Goal: Find specific page/section: Find specific page/section

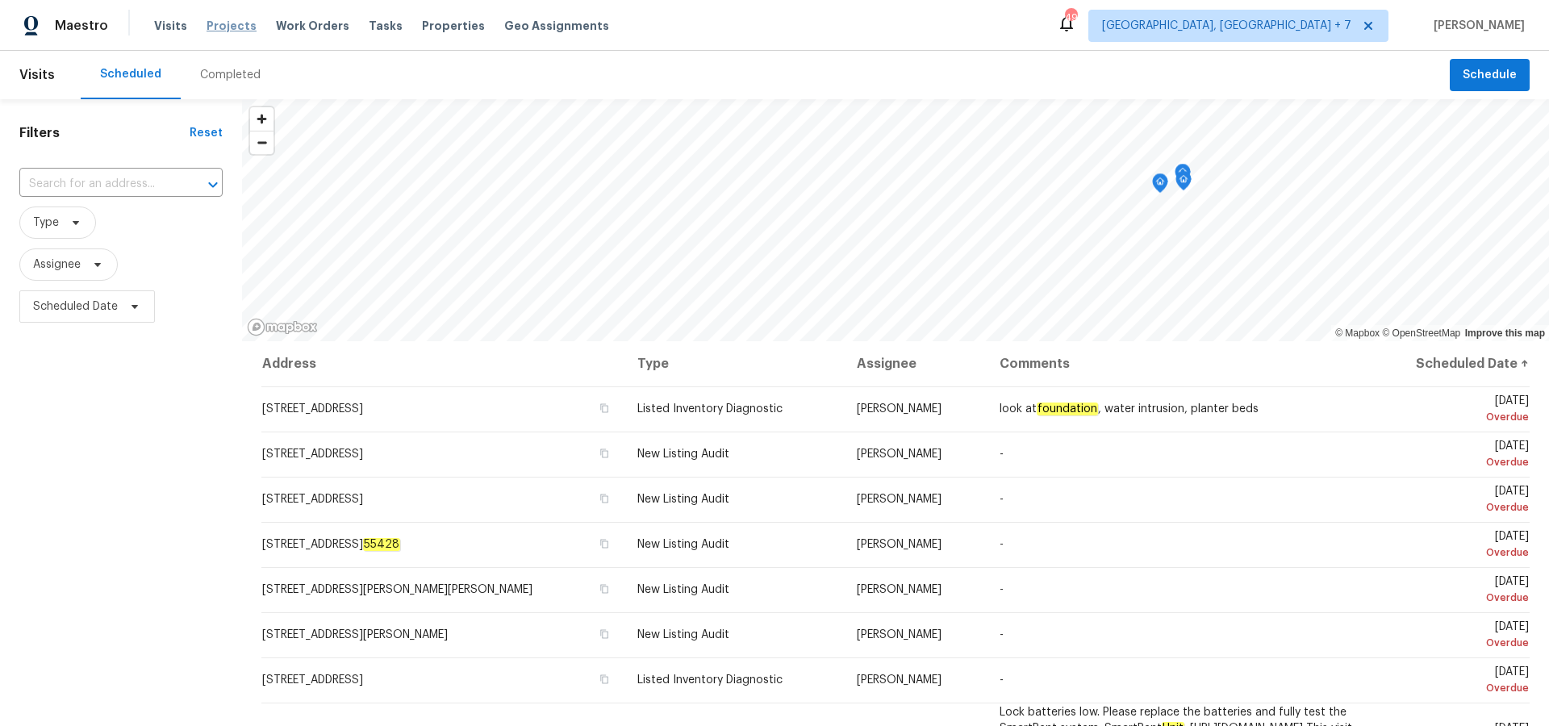
click at [215, 23] on span "Projects" at bounding box center [232, 26] width 50 height 16
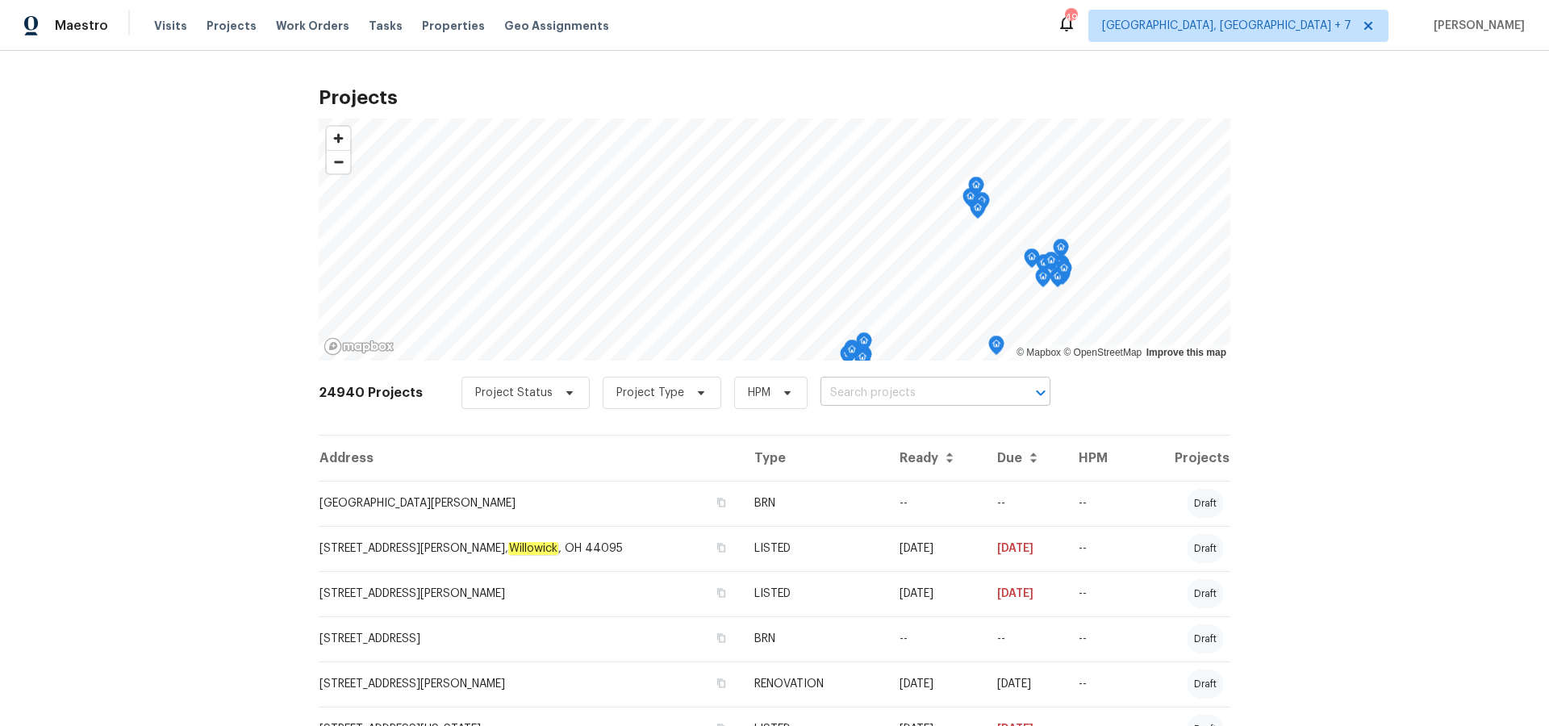
click at [916, 403] on input "text" at bounding box center [913, 393] width 185 height 25
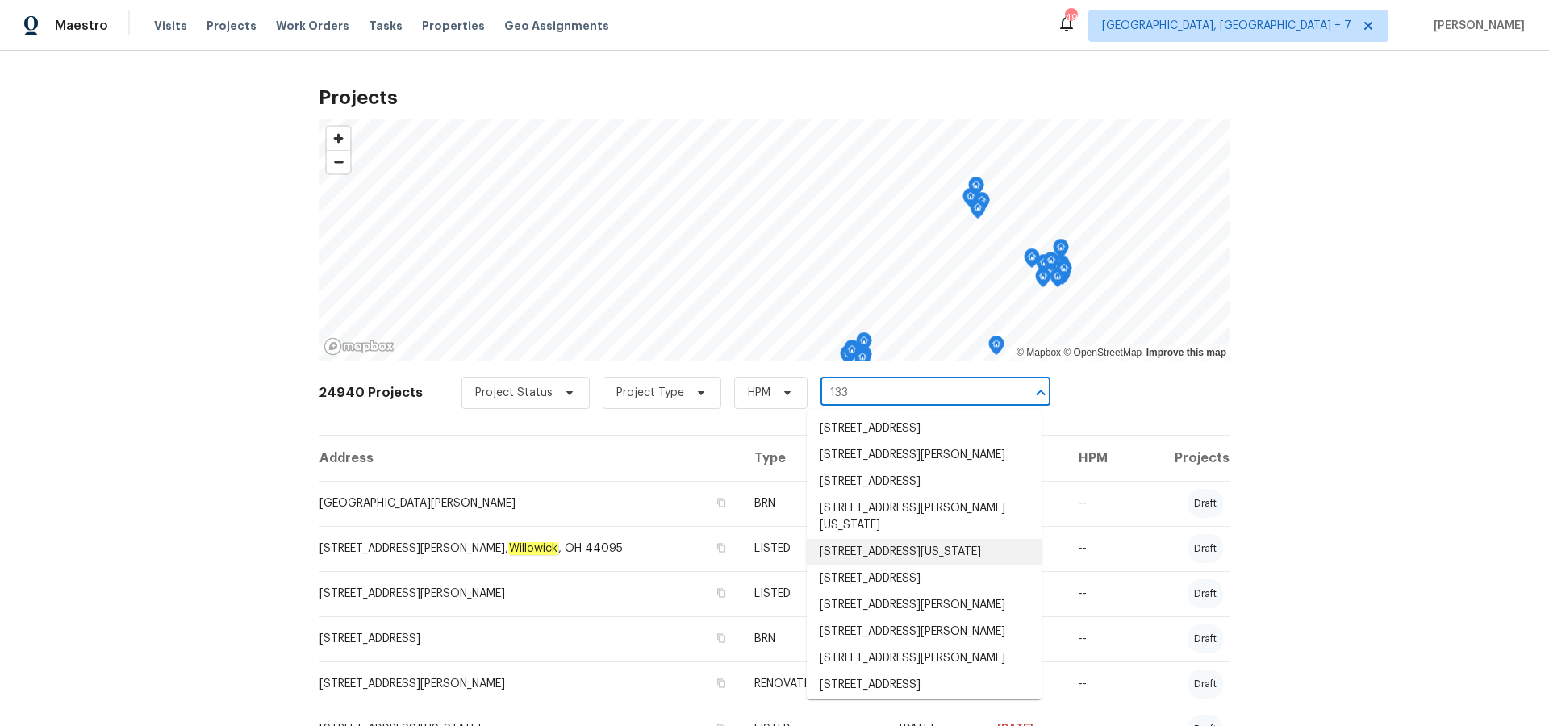
type input "1333"
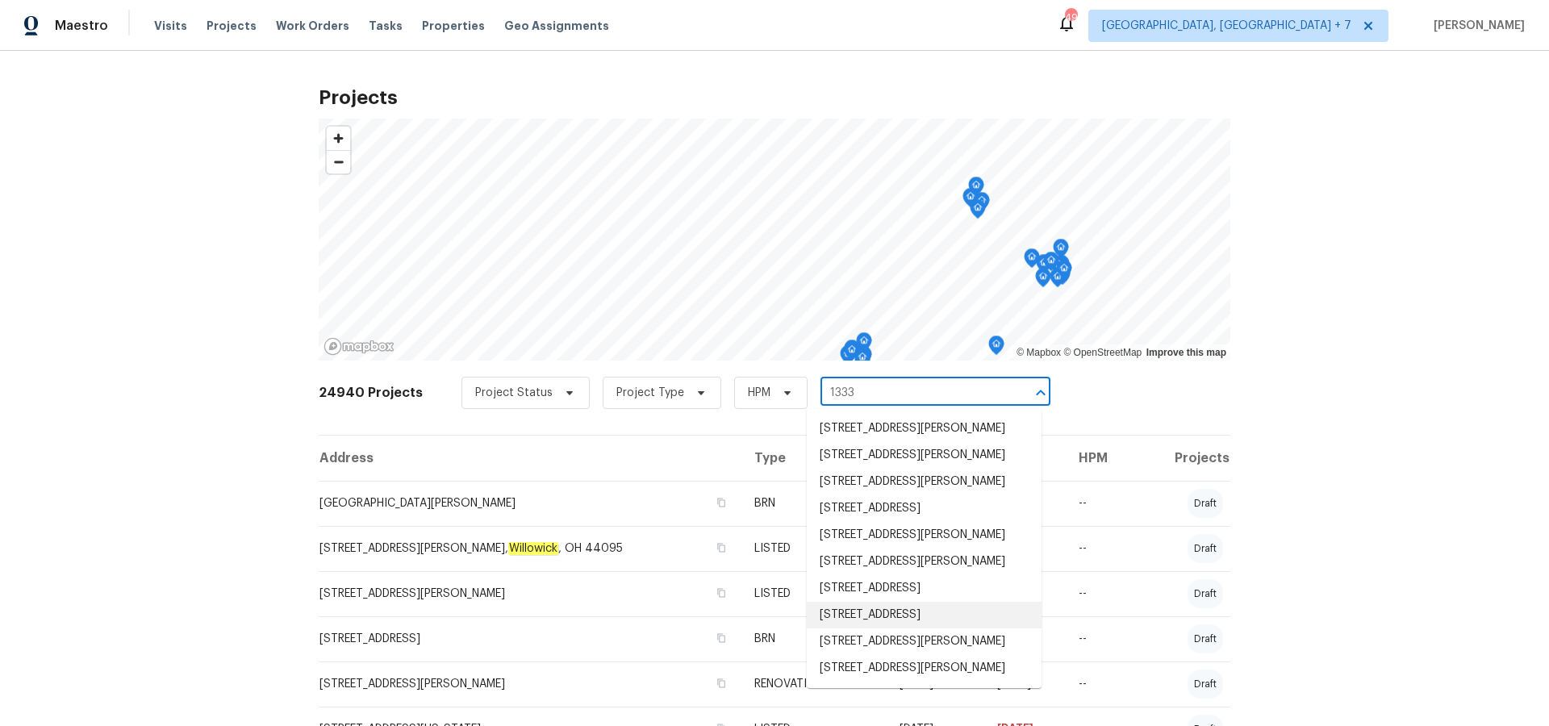
click at [929, 629] on li "[STREET_ADDRESS]" at bounding box center [924, 615] width 235 height 27
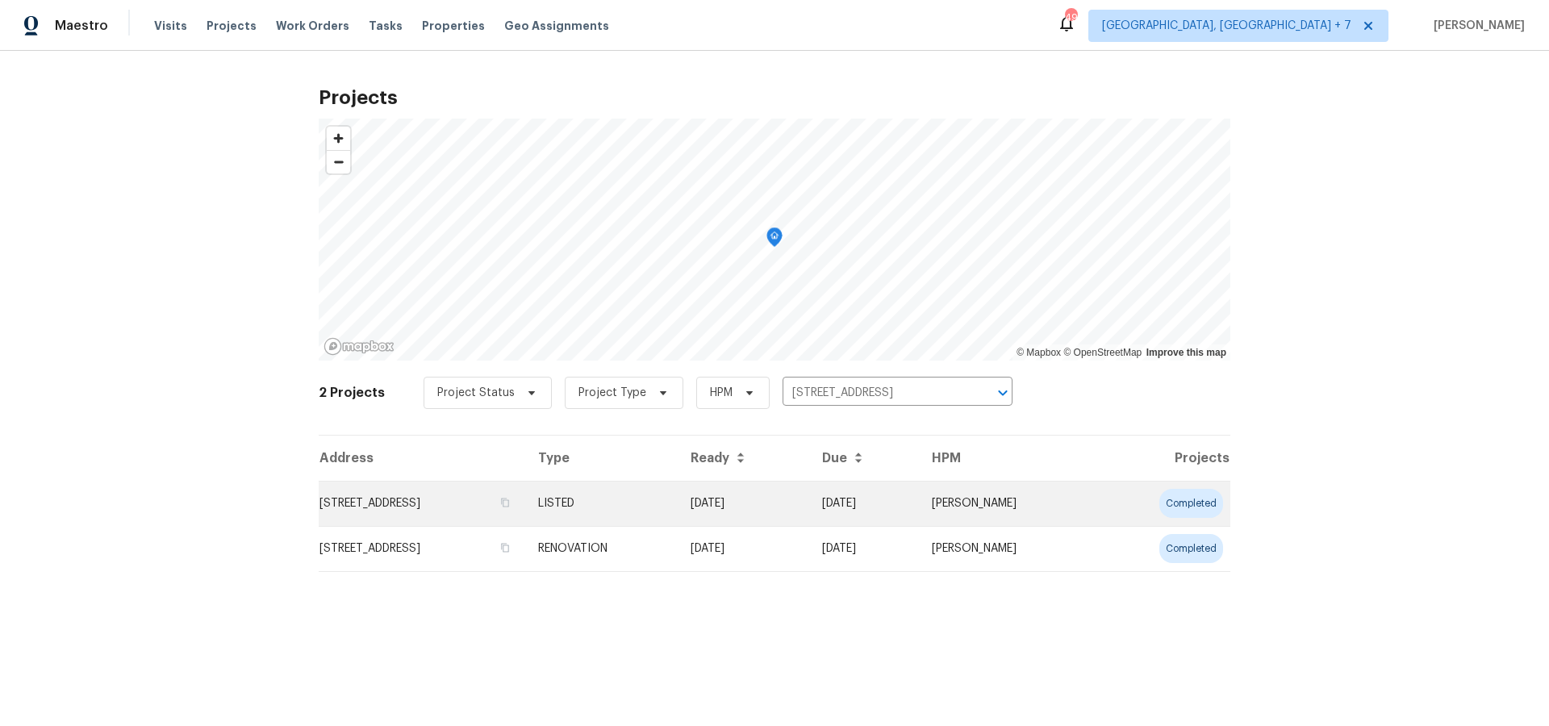
click at [525, 513] on td "[STREET_ADDRESS]" at bounding box center [422, 503] width 207 height 45
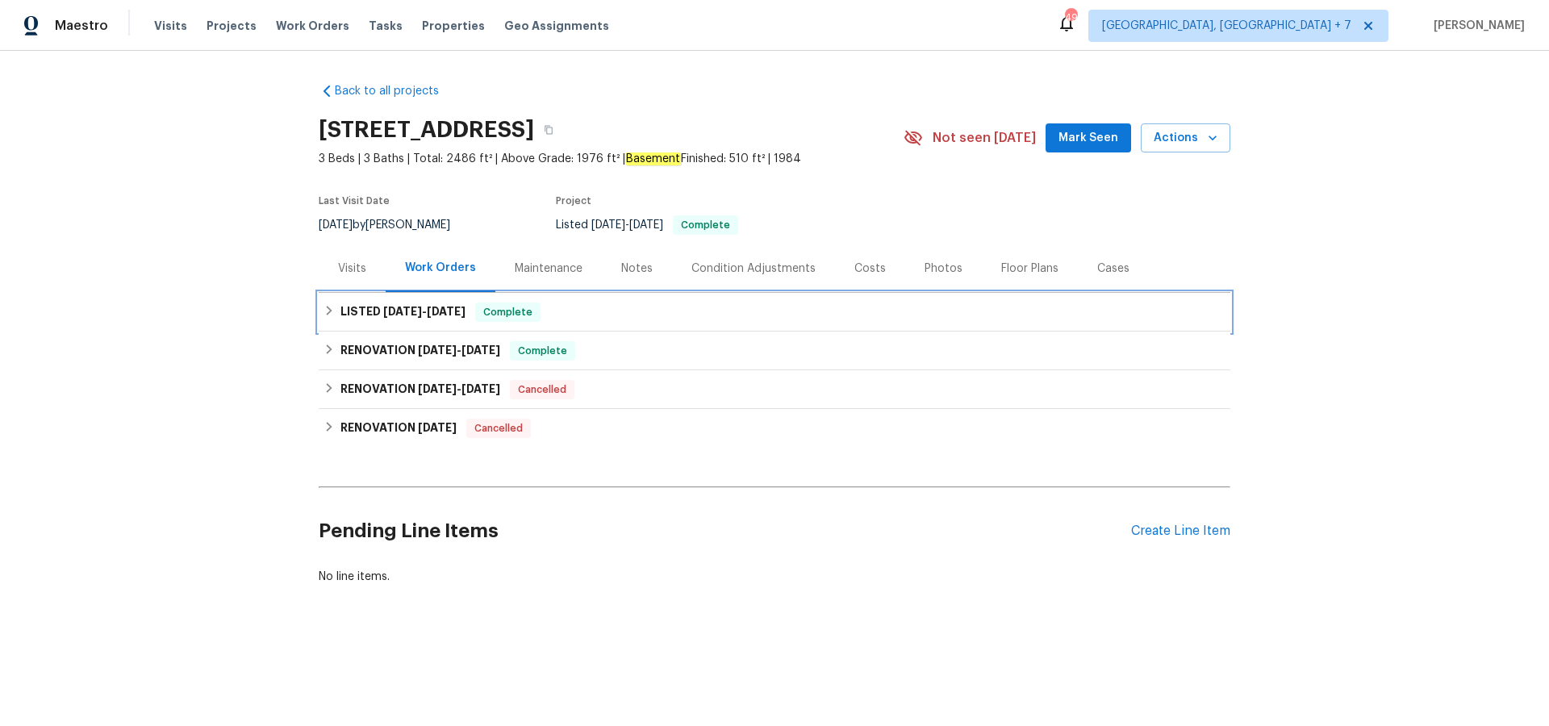
click at [404, 311] on span "[DATE]" at bounding box center [402, 311] width 39 height 11
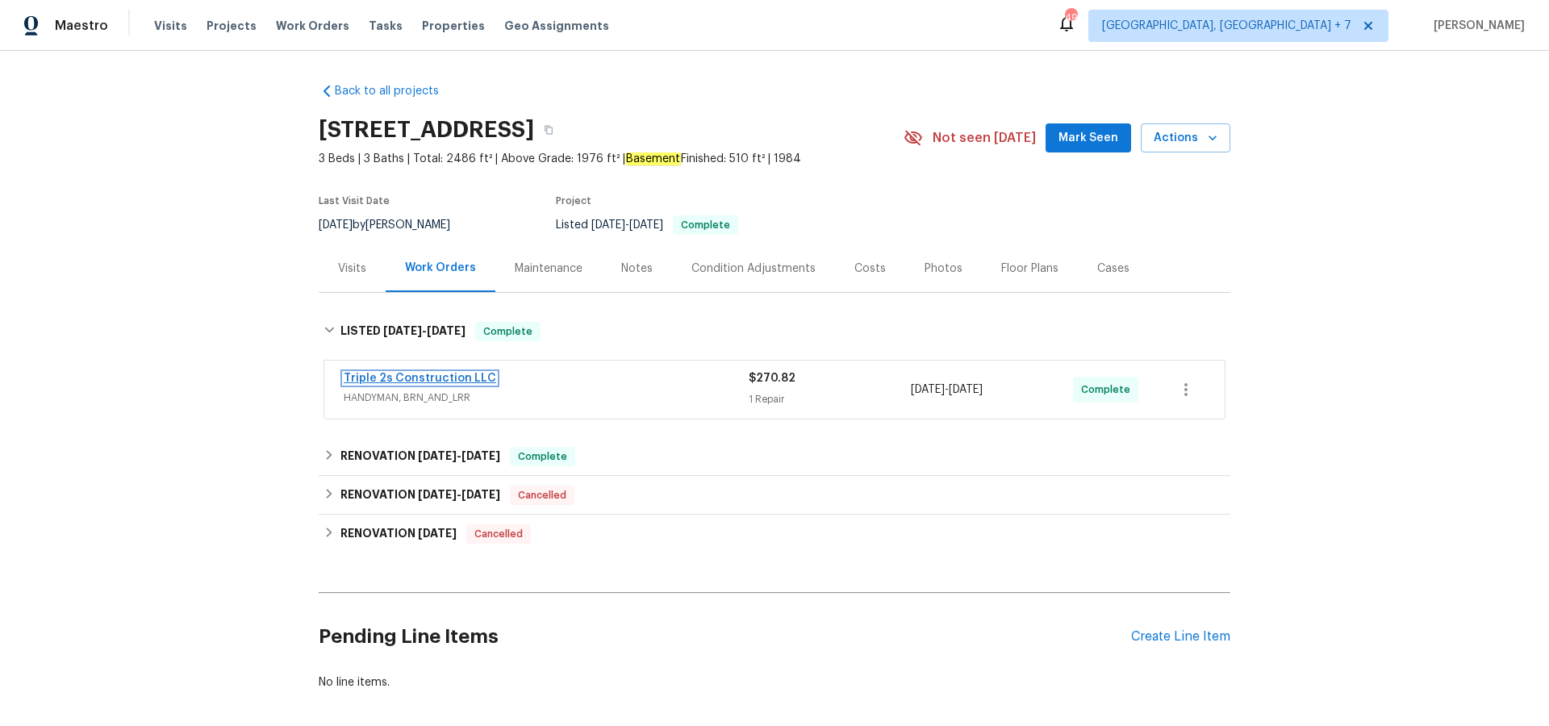
click at [389, 376] on link "Triple 2s Construction LLC" at bounding box center [420, 378] width 153 height 11
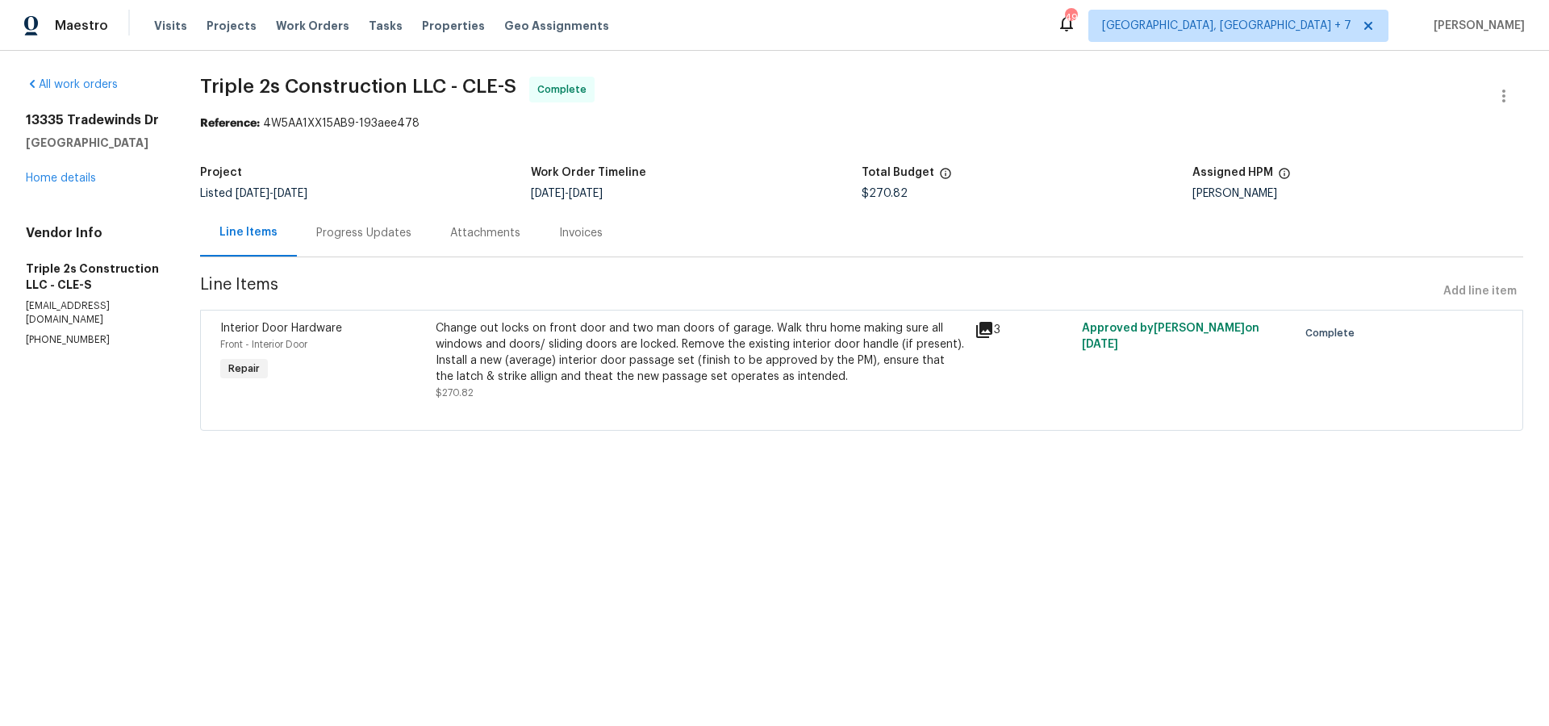
click at [979, 331] on icon at bounding box center [984, 329] width 19 height 19
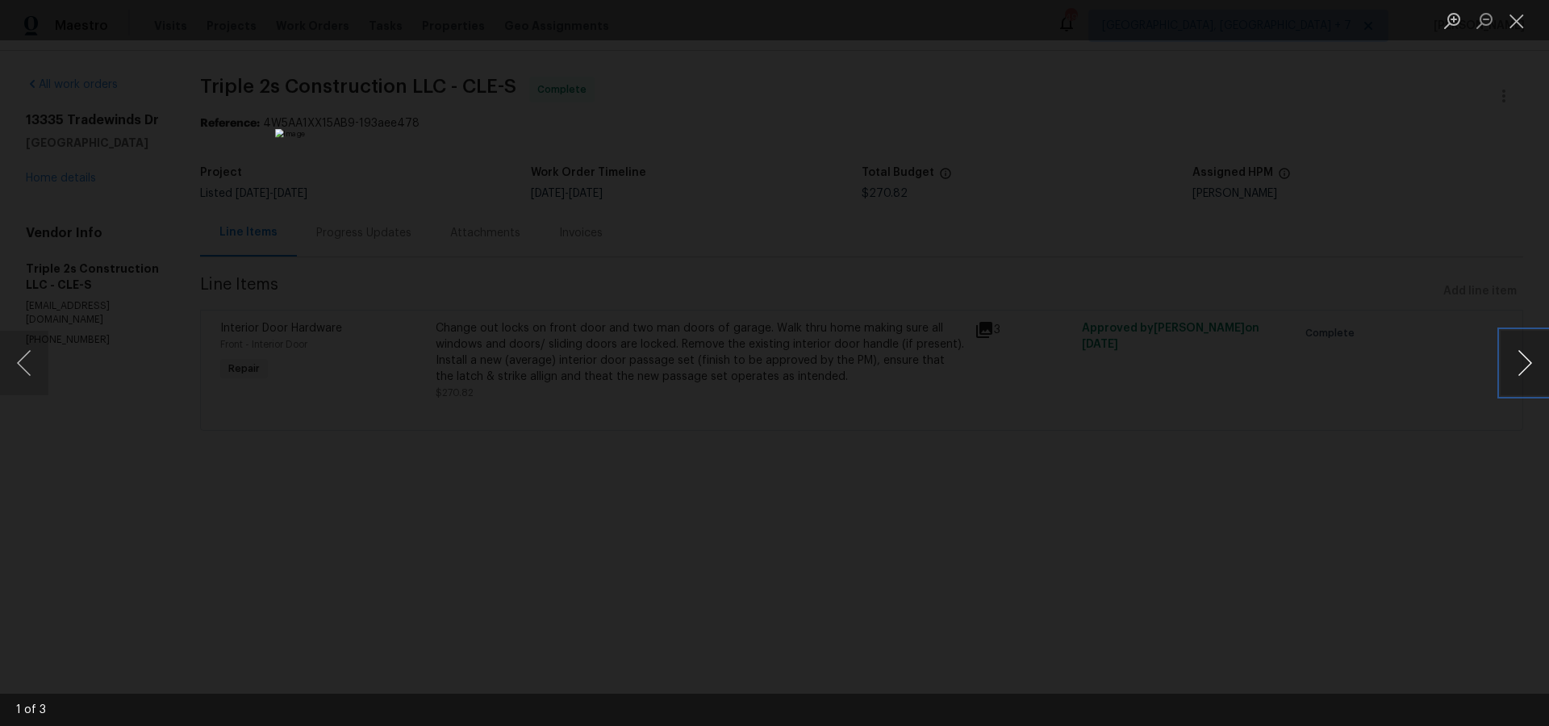
click at [1516, 374] on button "Next image" at bounding box center [1525, 363] width 48 height 65
click at [1515, 25] on button "Close lightbox" at bounding box center [1517, 20] width 32 height 28
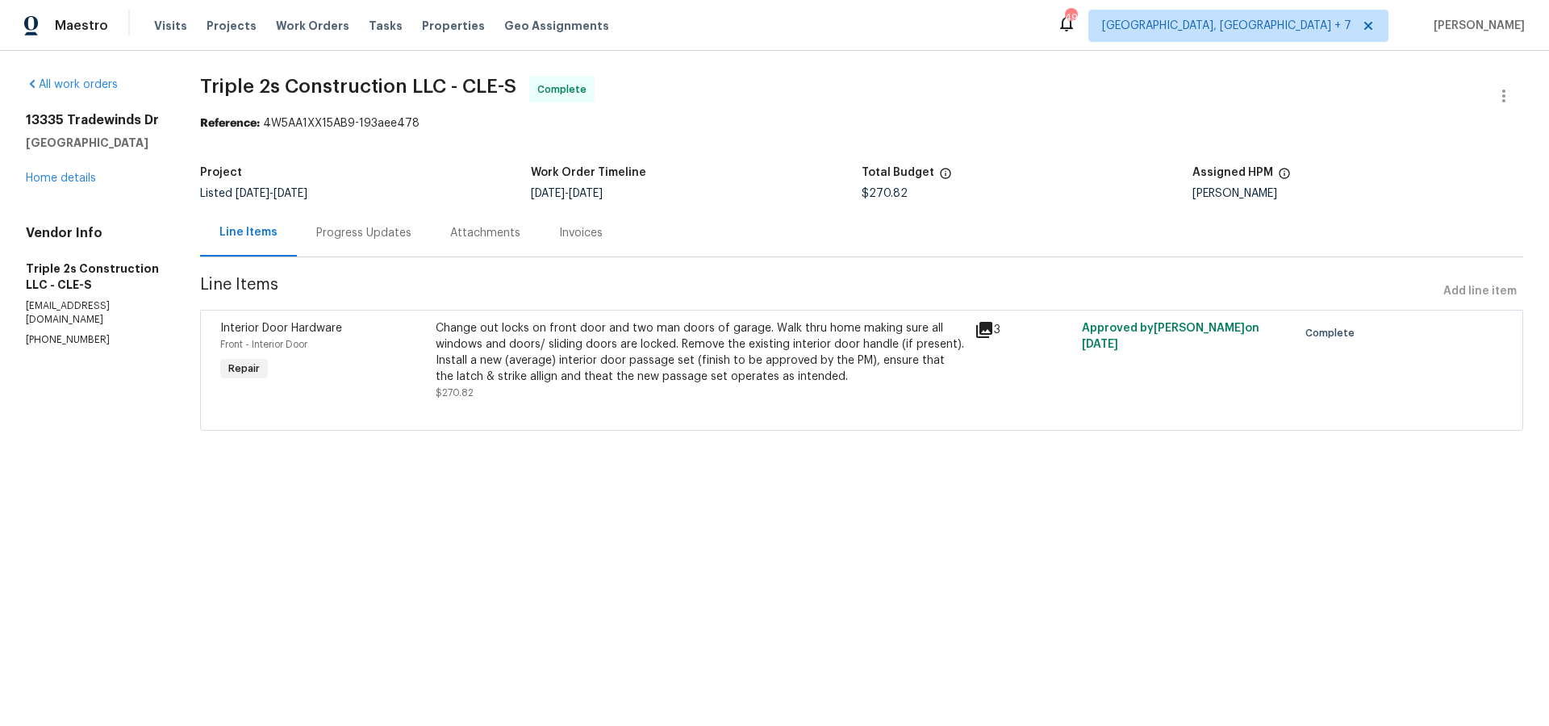
click at [371, 231] on div "Progress Updates" at bounding box center [363, 233] width 95 height 16
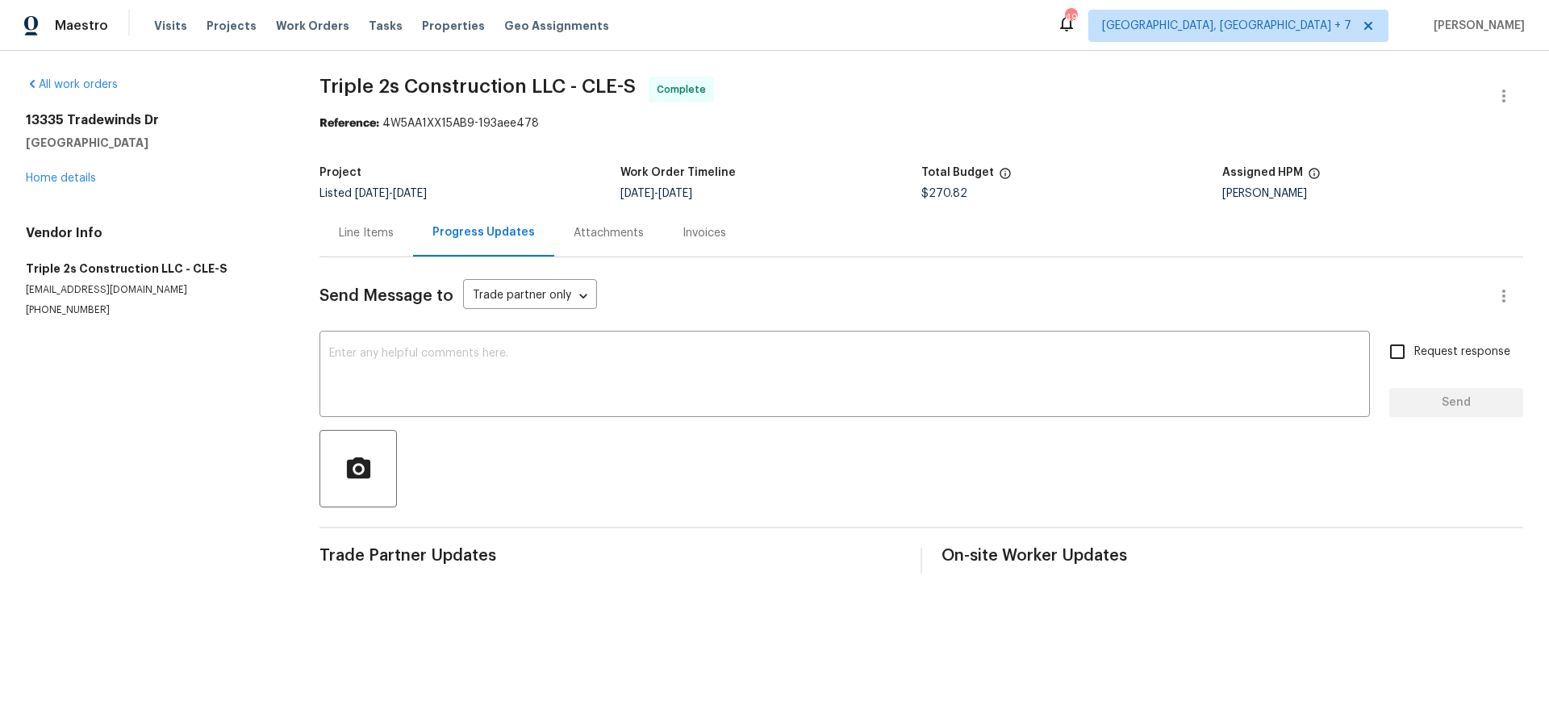
click at [345, 236] on div "Line Items" at bounding box center [366, 233] width 55 height 16
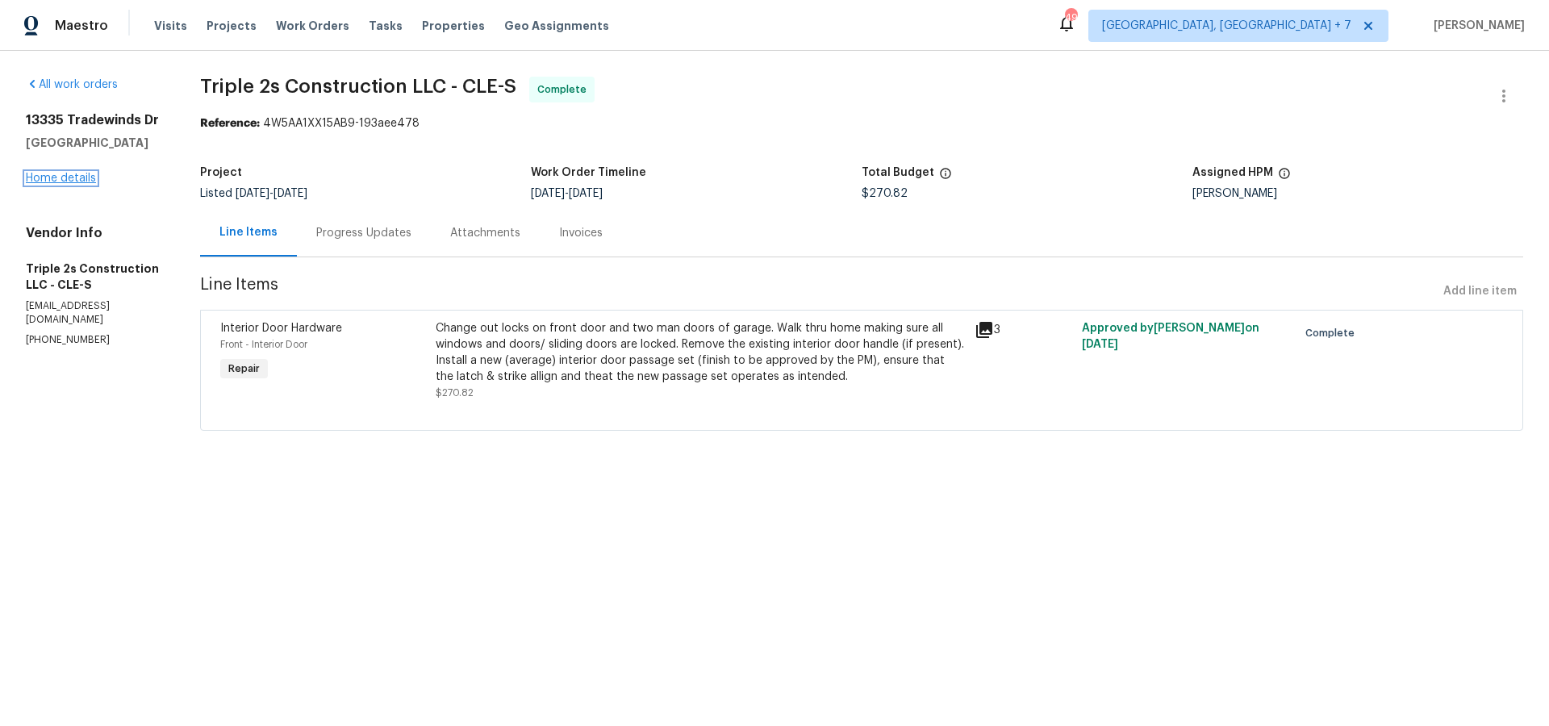
click at [35, 177] on link "Home details" at bounding box center [61, 178] width 70 height 11
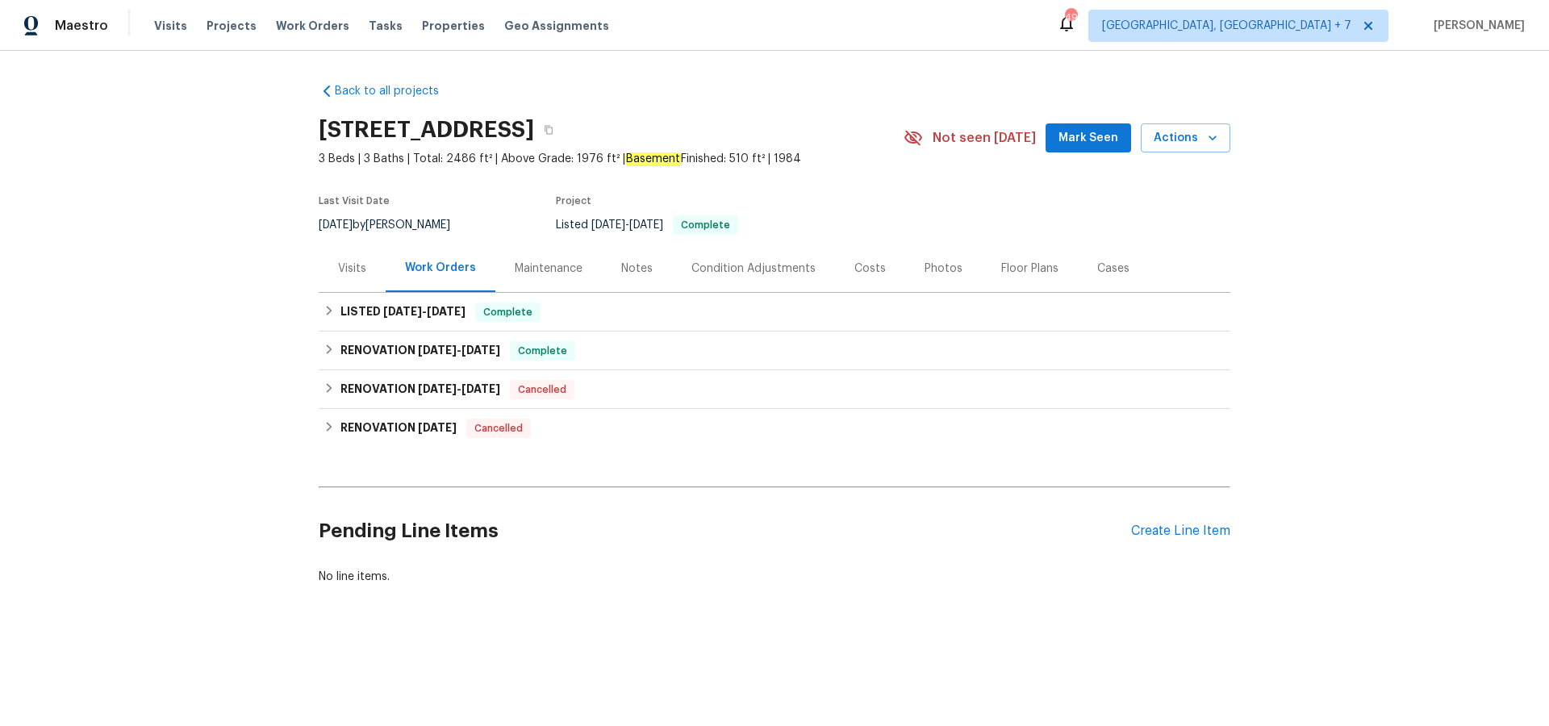
click at [638, 270] on div "Notes" at bounding box center [636, 269] width 31 height 16
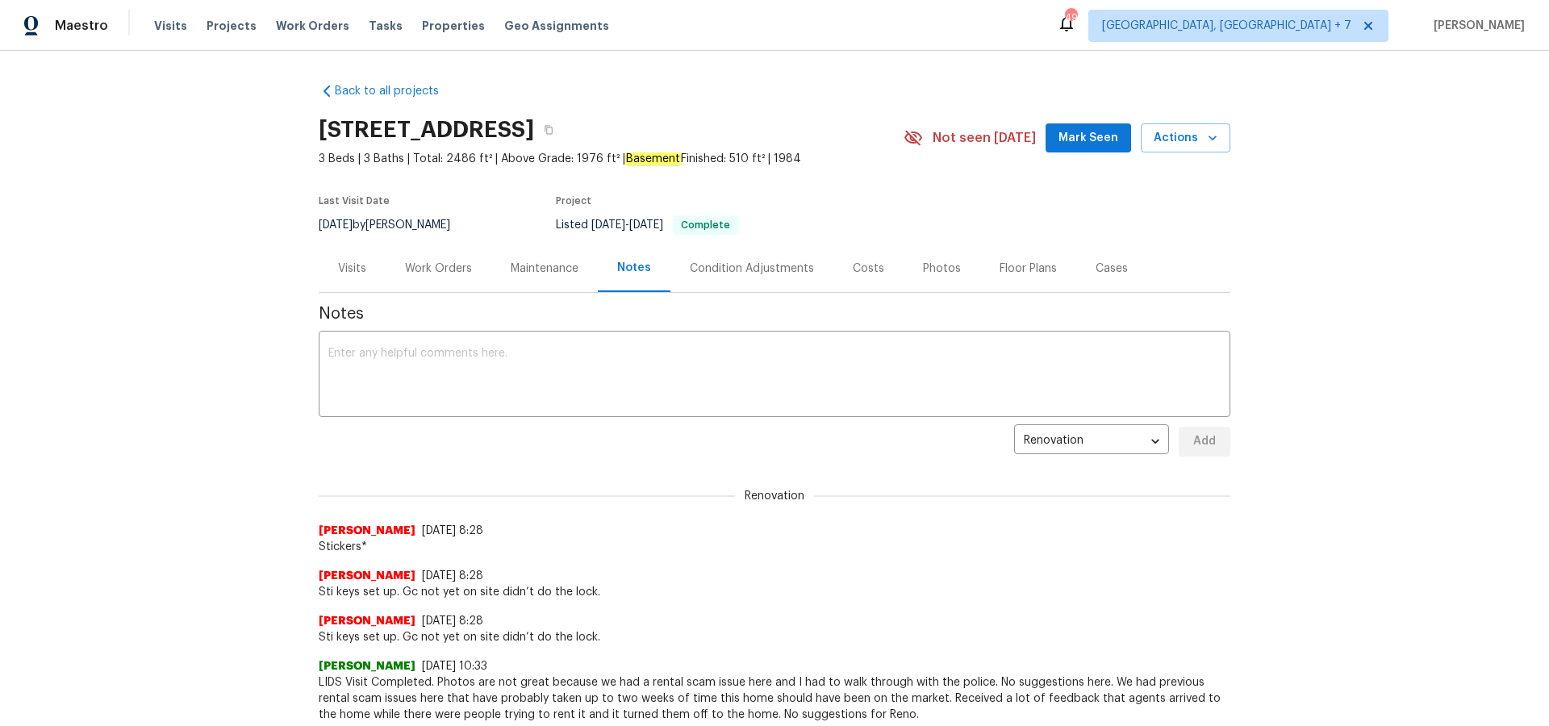
click at [362, 263] on div "Visits" at bounding box center [352, 269] width 28 height 16
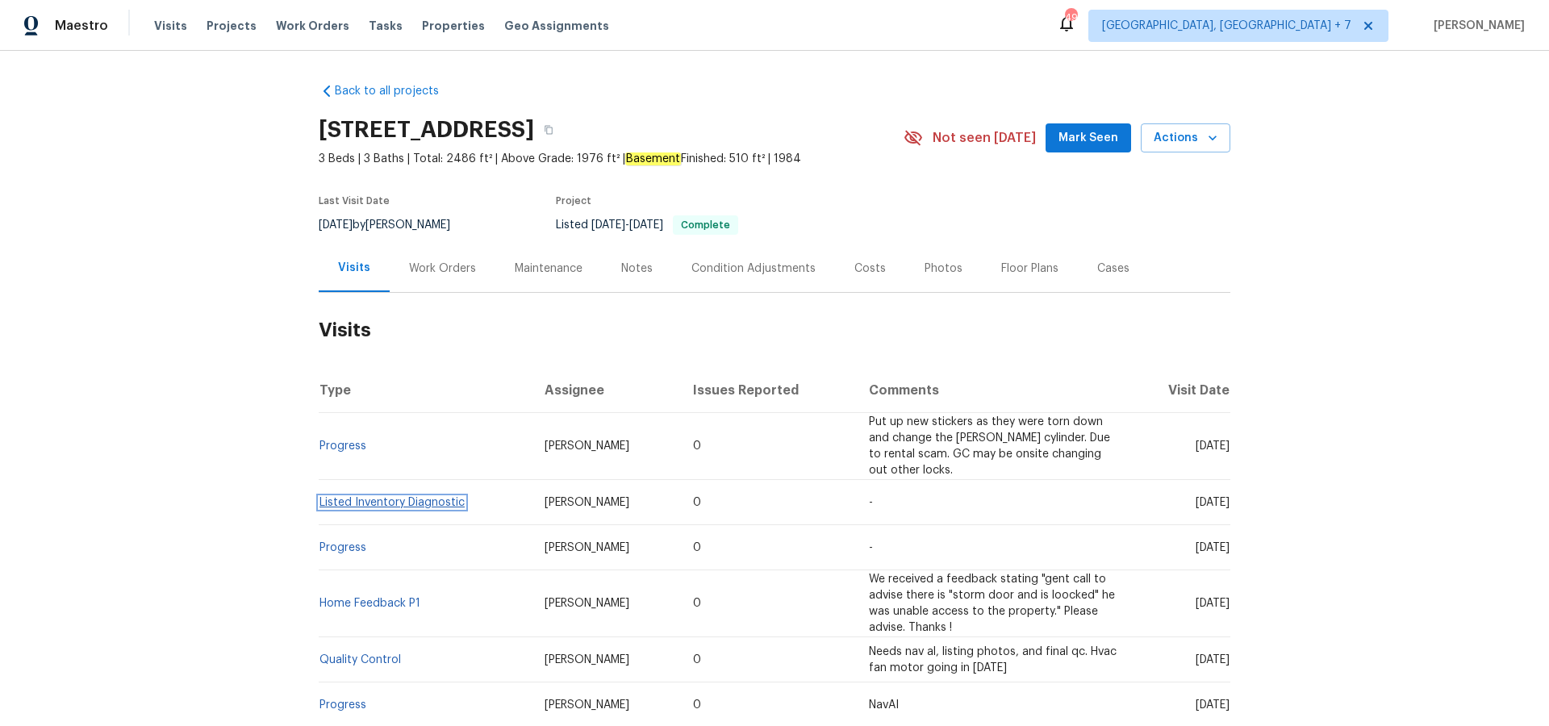
click at [418, 497] on link "Listed Inventory Diagnostic" at bounding box center [392, 502] width 145 height 11
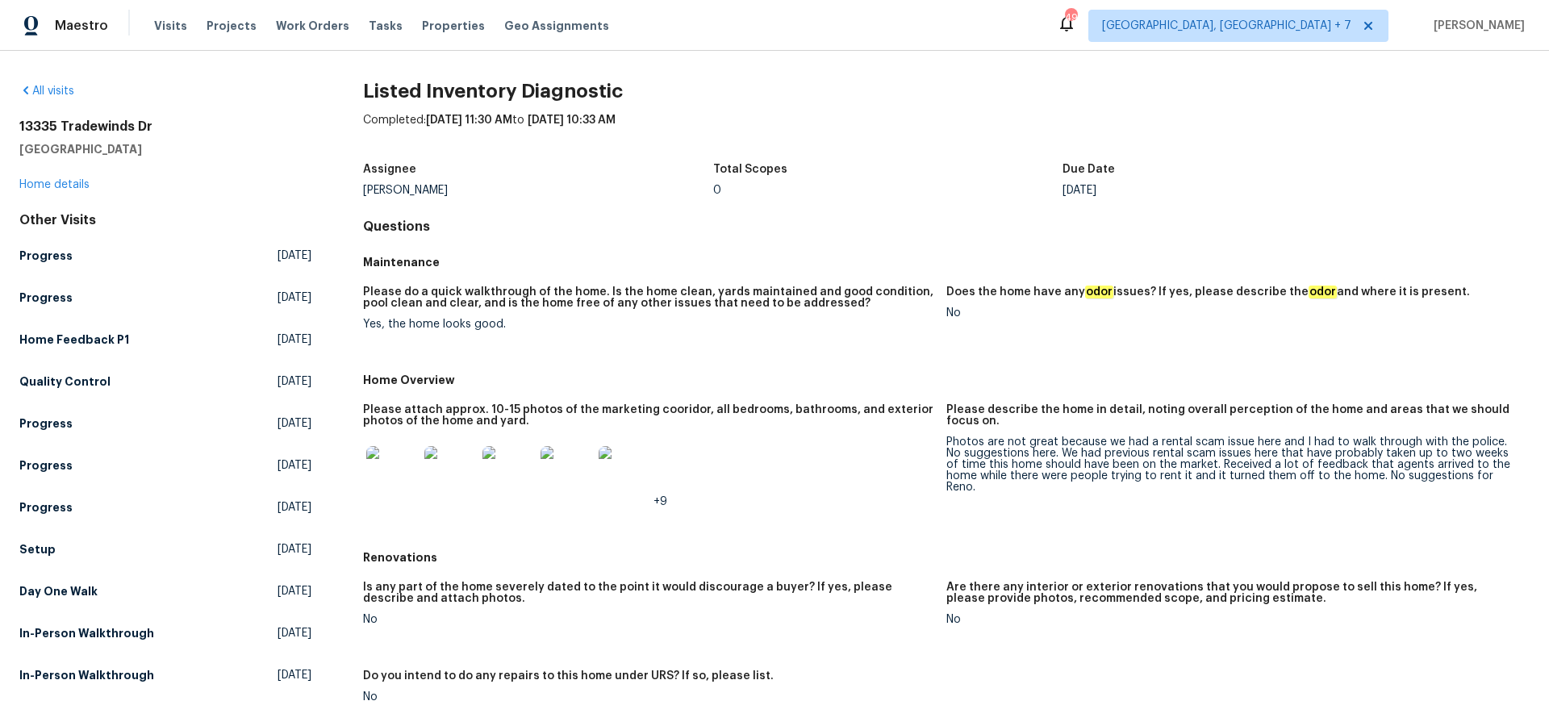
click at [387, 482] on img at bounding box center [392, 472] width 52 height 52
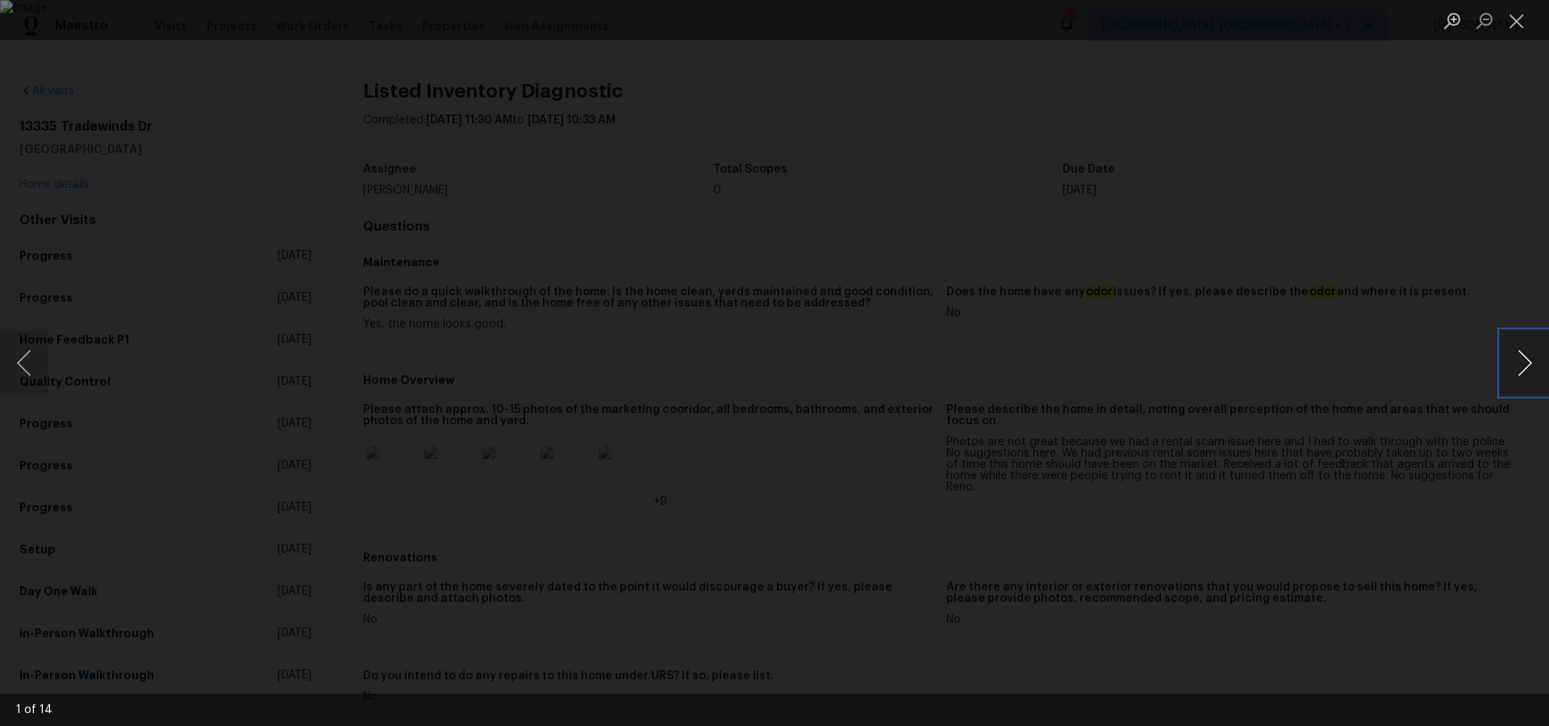
click at [1523, 356] on button "Next image" at bounding box center [1525, 363] width 48 height 65
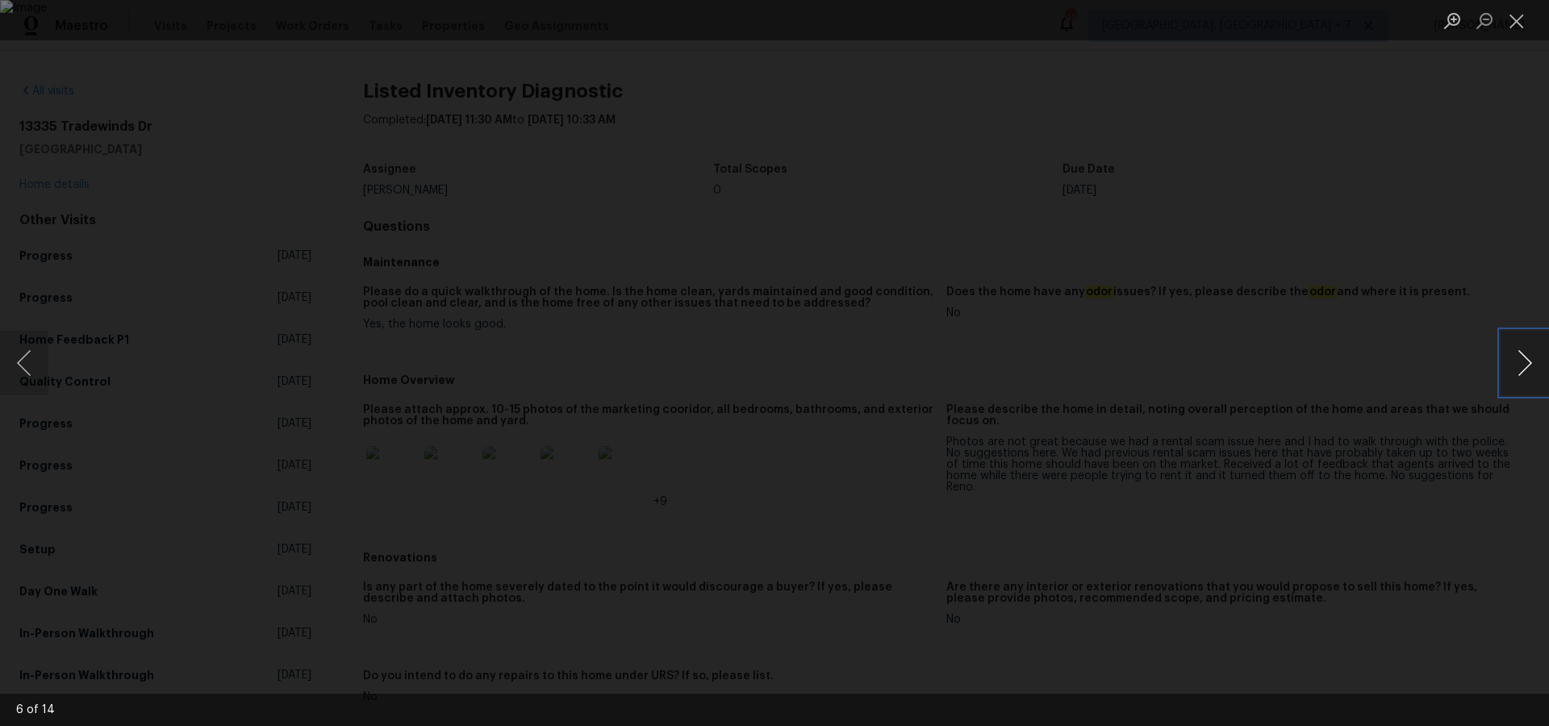
click at [1523, 356] on button "Next image" at bounding box center [1525, 363] width 48 height 65
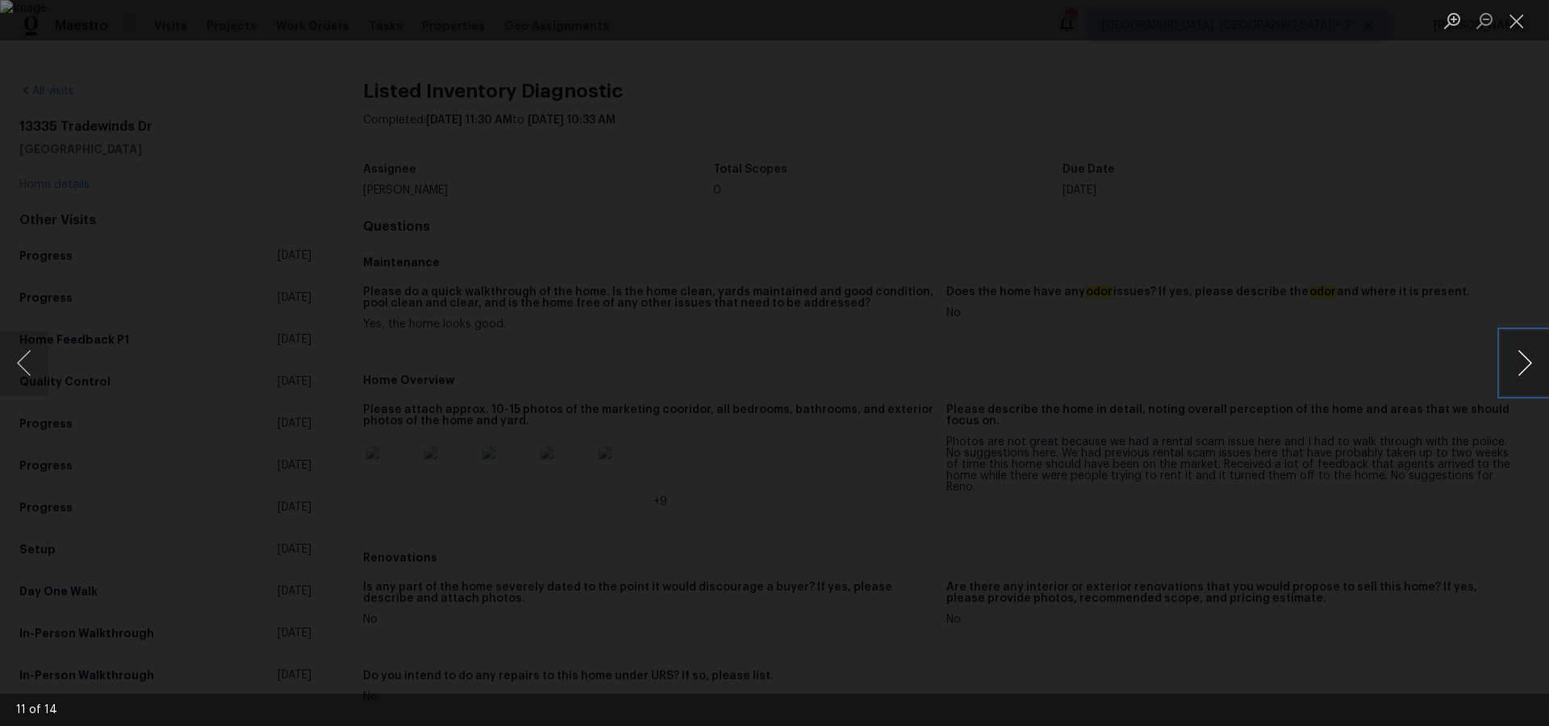
click at [1523, 356] on button "Next image" at bounding box center [1525, 363] width 48 height 65
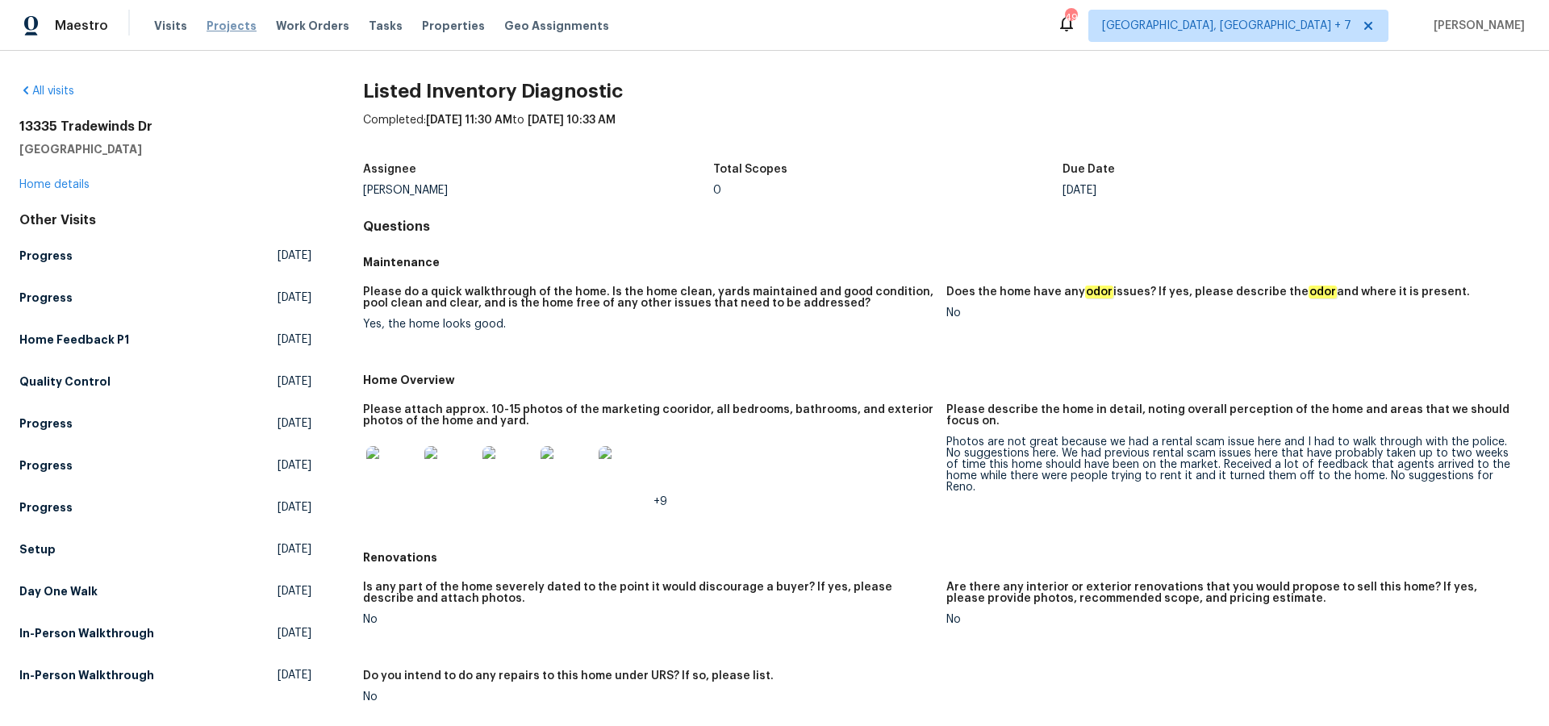
click at [232, 22] on span "Projects" at bounding box center [232, 26] width 50 height 16
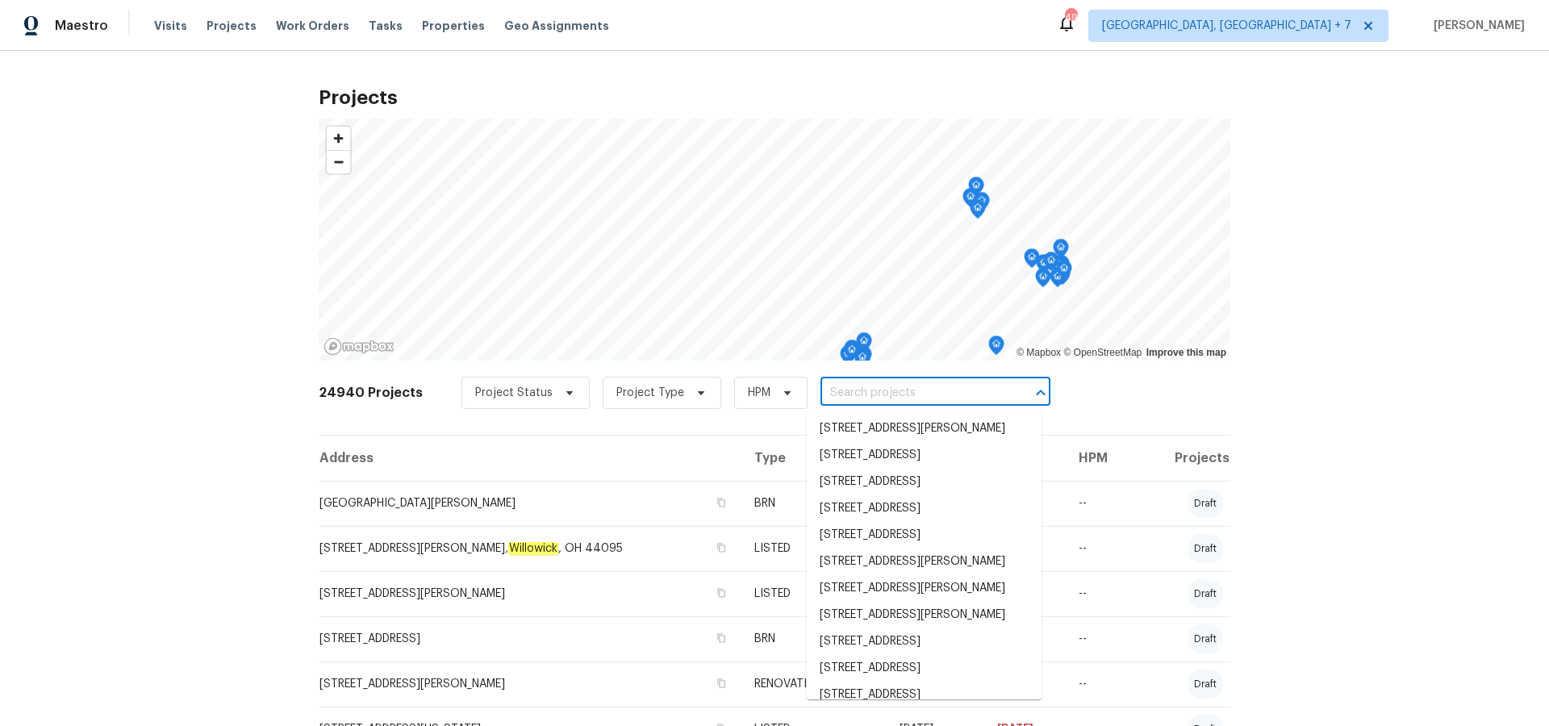
click at [872, 395] on input "text" at bounding box center [913, 393] width 185 height 25
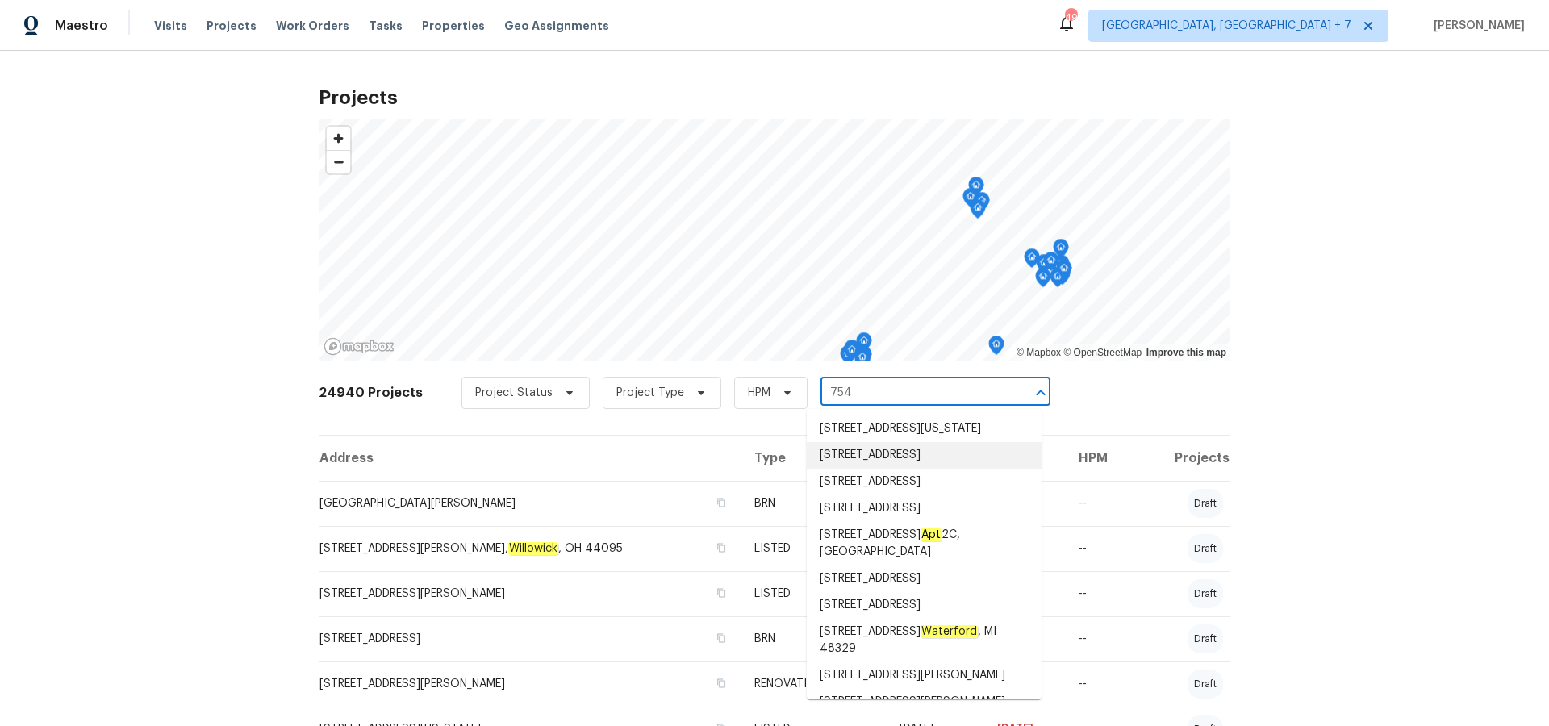
type input "754 e"
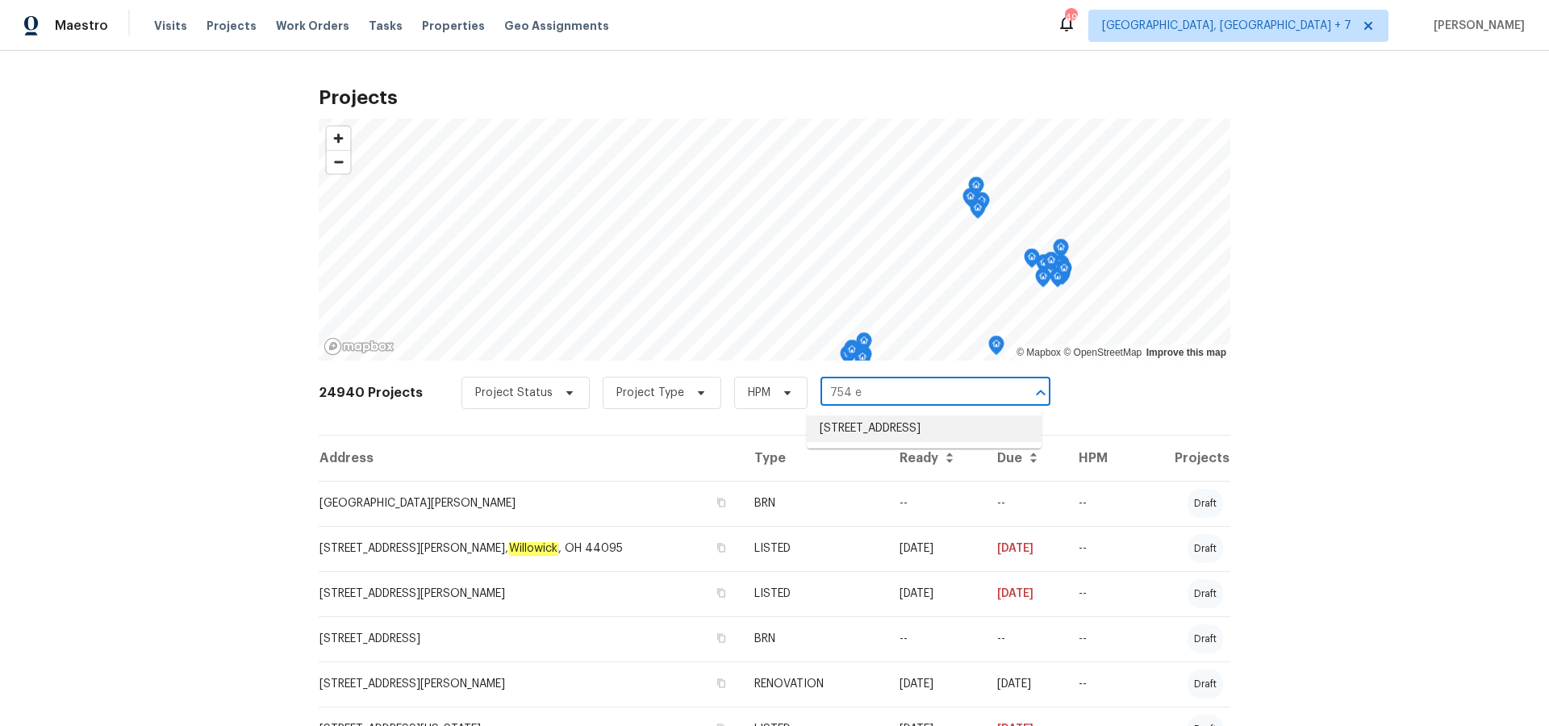
click at [896, 426] on li "[STREET_ADDRESS]" at bounding box center [924, 429] width 235 height 27
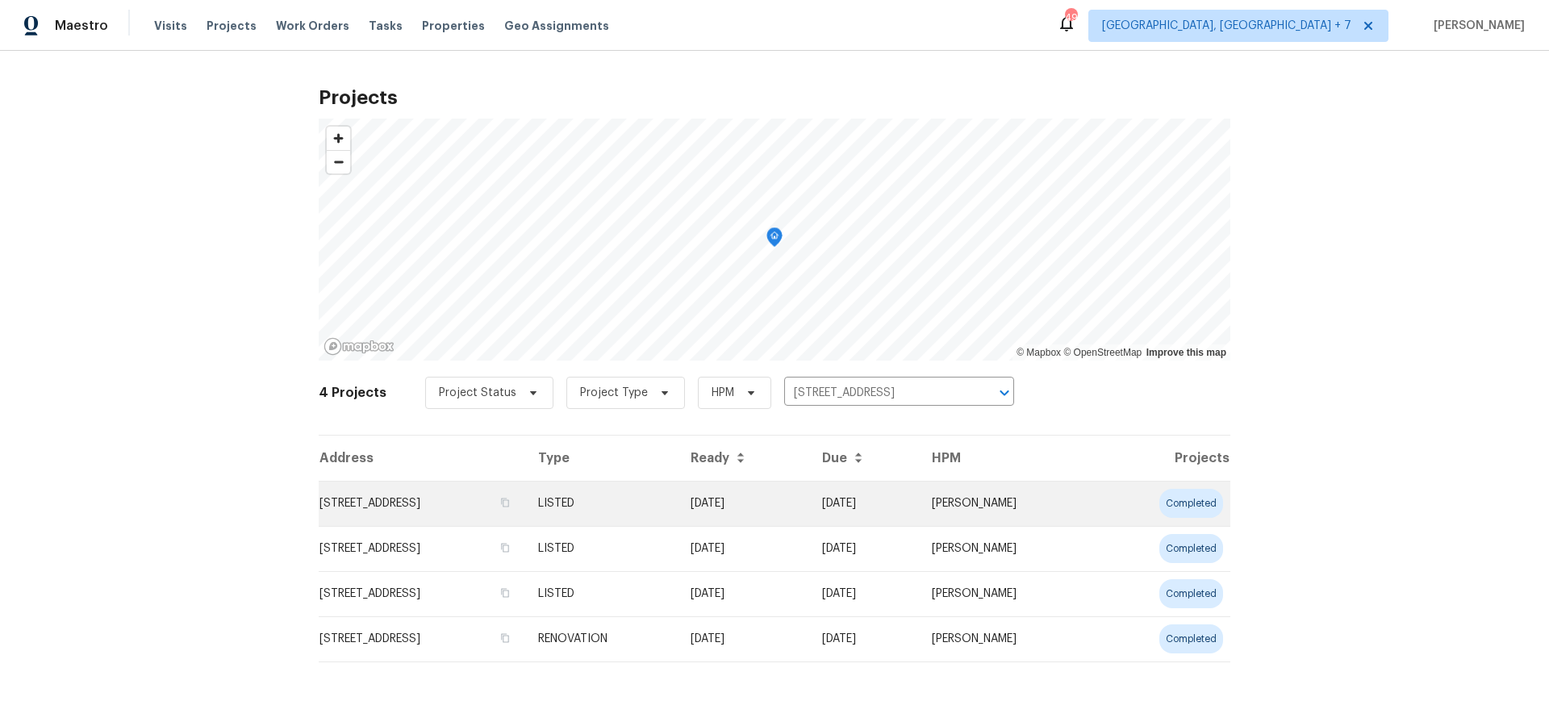
click at [442, 507] on td "[STREET_ADDRESS]" at bounding box center [422, 503] width 207 height 45
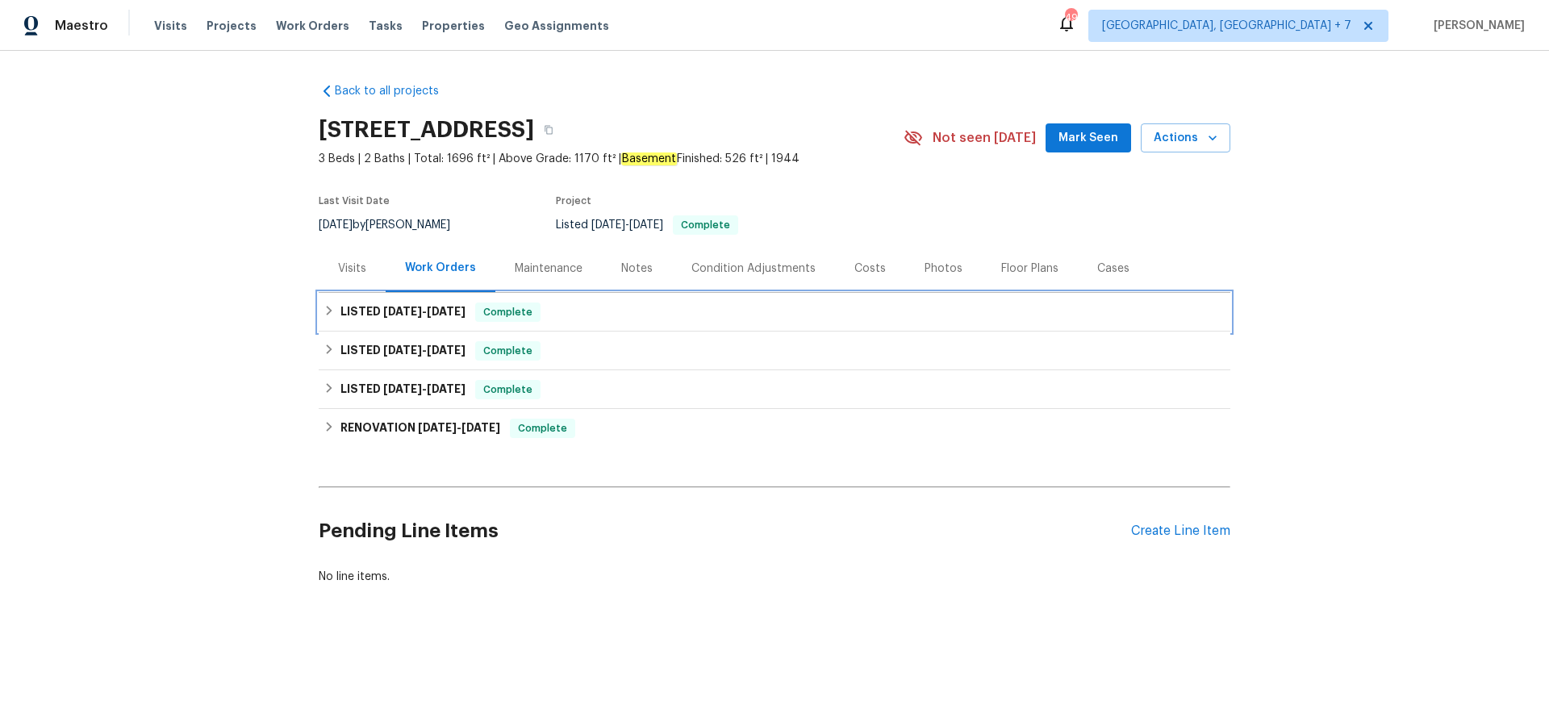
click at [433, 311] on span "[DATE]" at bounding box center [446, 311] width 39 height 11
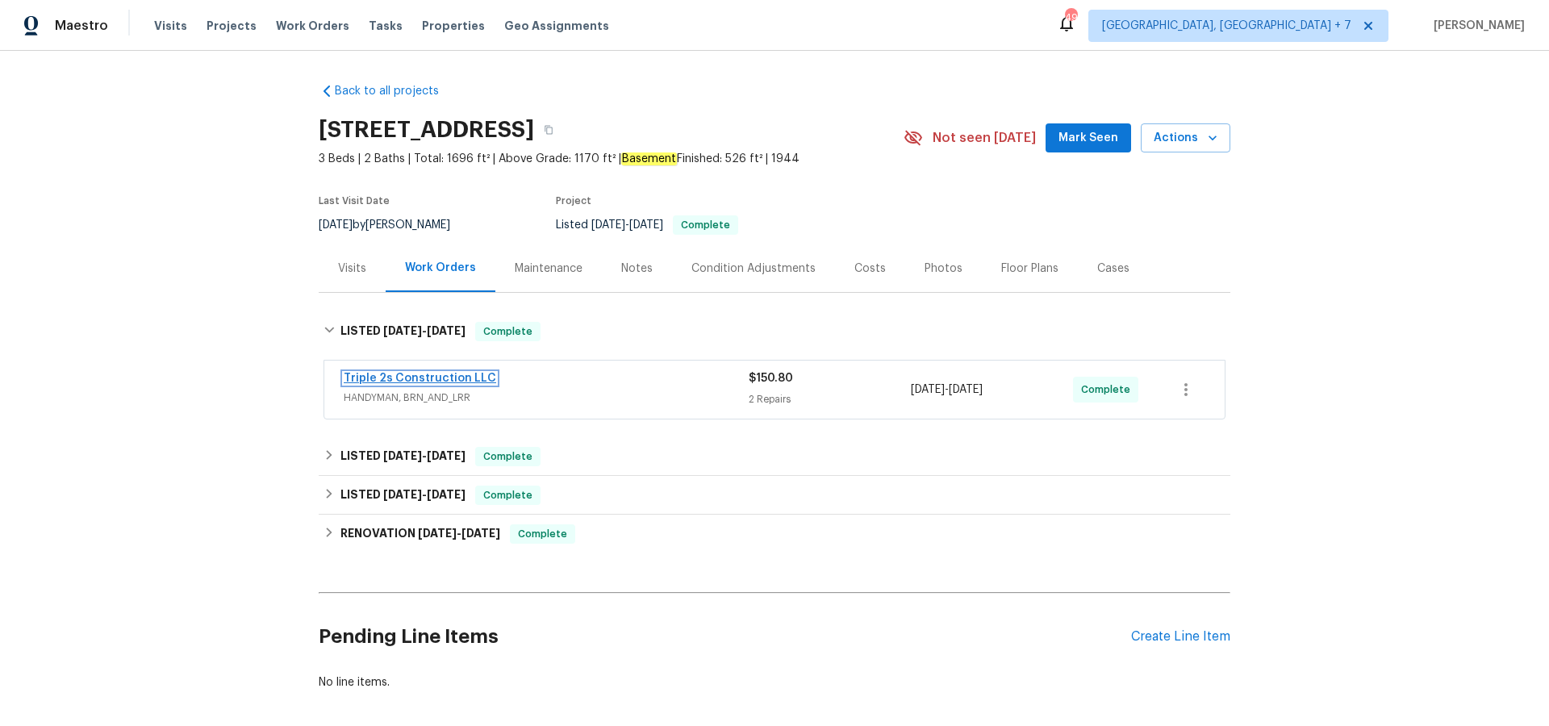
click at [415, 374] on link "Triple 2s Construction LLC" at bounding box center [420, 378] width 153 height 11
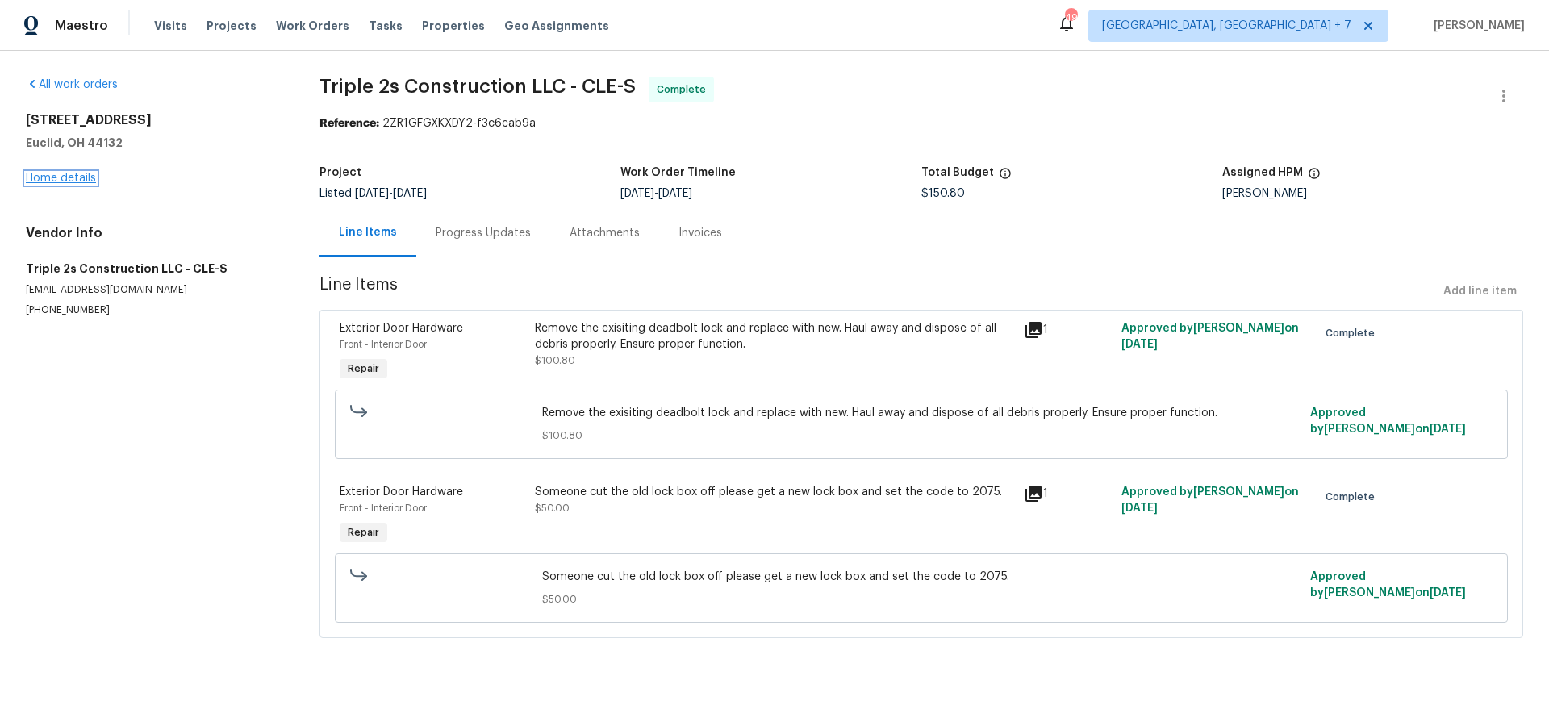
click at [77, 182] on link "Home details" at bounding box center [61, 178] width 70 height 11
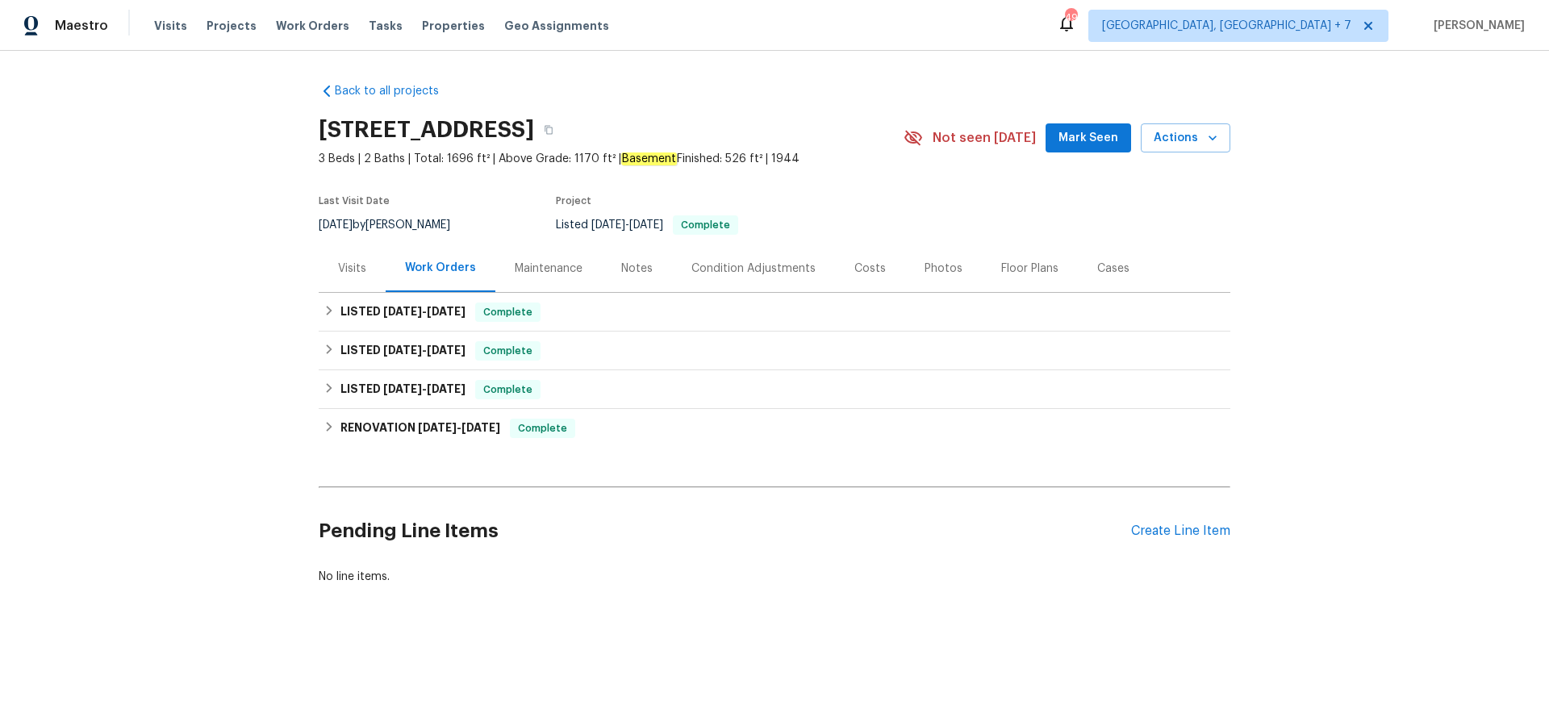
click at [1118, 266] on div "Cases" at bounding box center [1113, 269] width 32 height 16
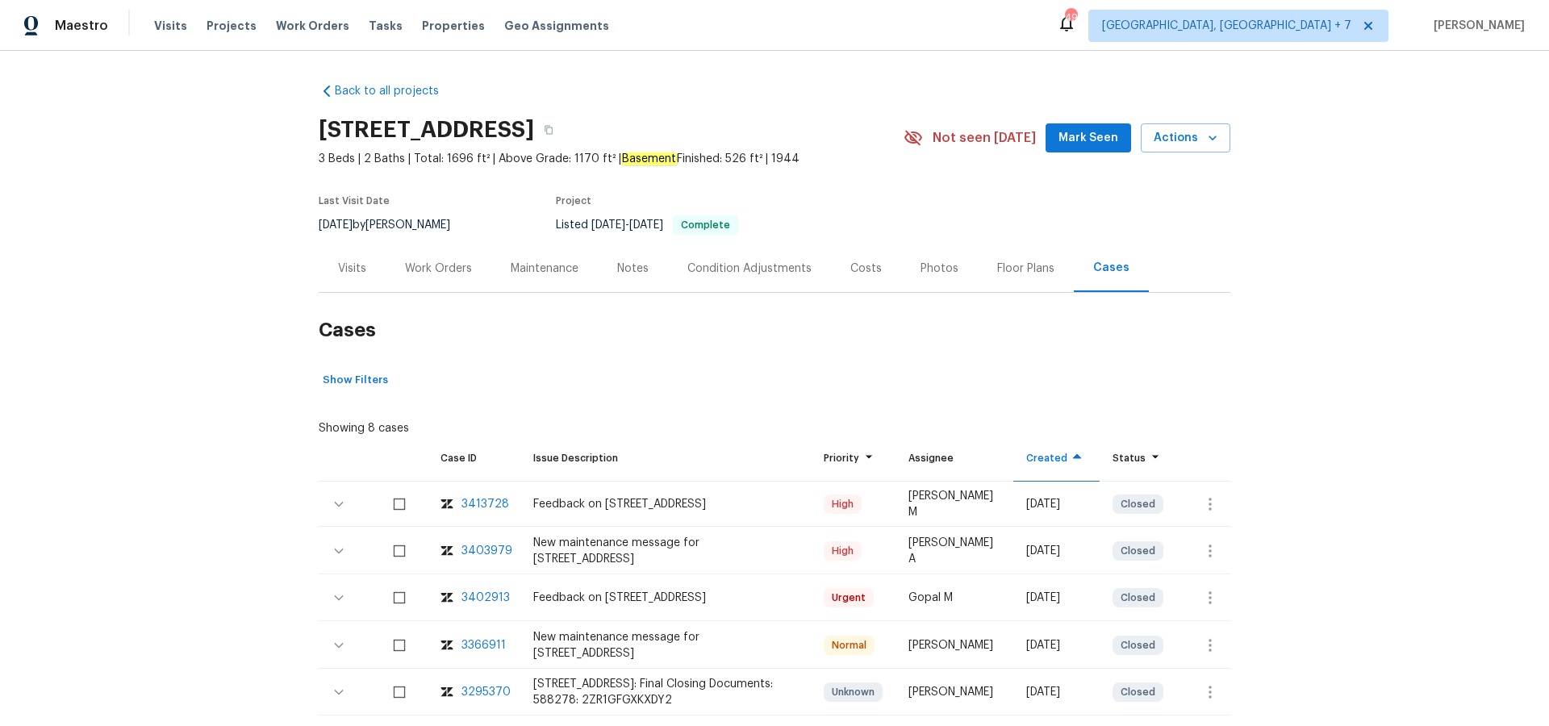
click at [494, 504] on div "3413728" at bounding box center [486, 504] width 48 height 16
click at [477, 550] on div "3403979" at bounding box center [487, 551] width 51 height 16
